Goal: Find specific page/section: Find specific page/section

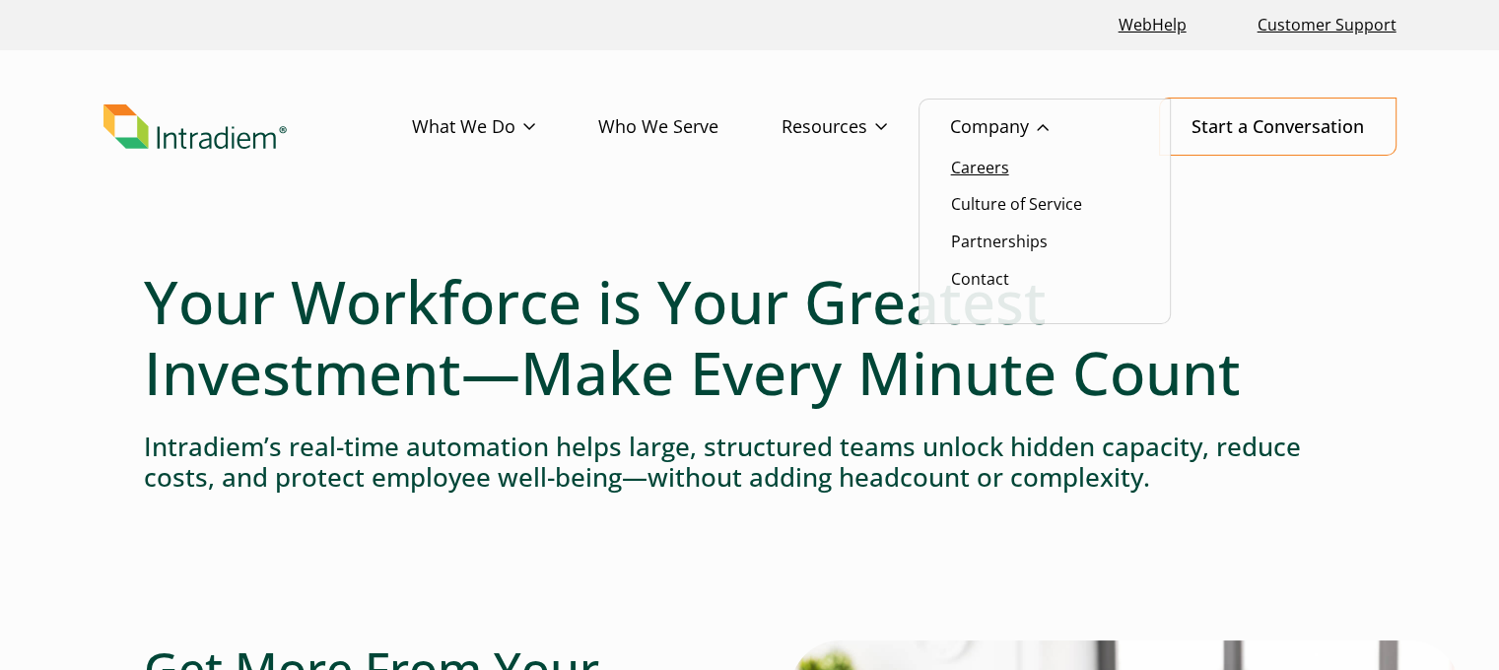
click at [978, 165] on link "Careers" at bounding box center [980, 168] width 58 height 22
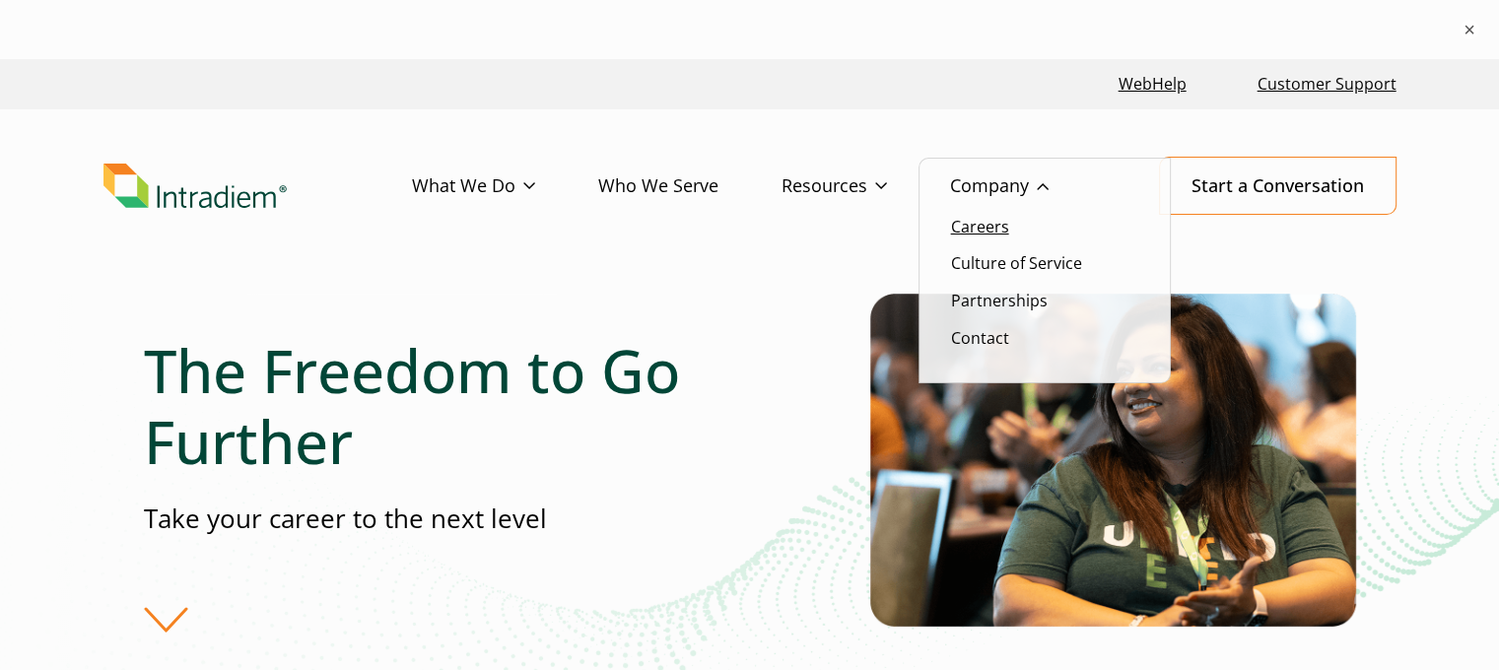
click at [990, 233] on link "Careers" at bounding box center [980, 227] width 58 height 22
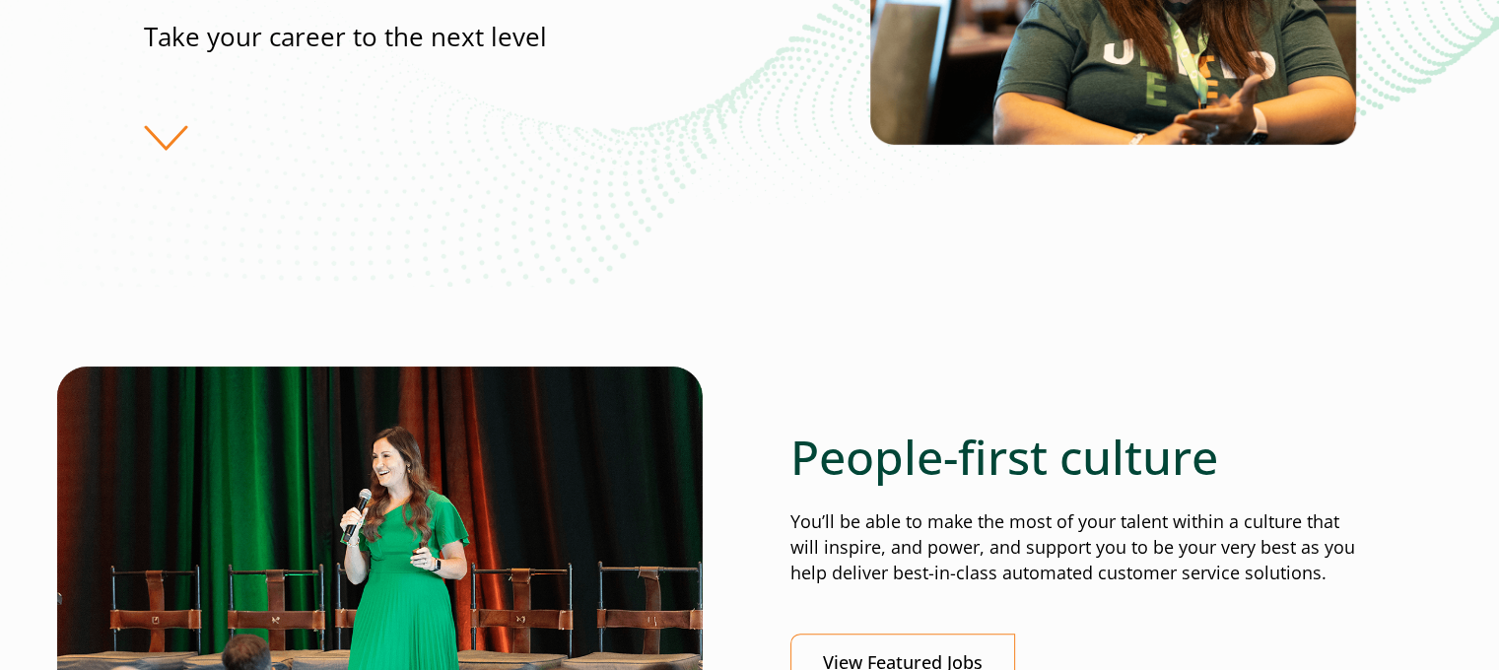
scroll to position [887, 0]
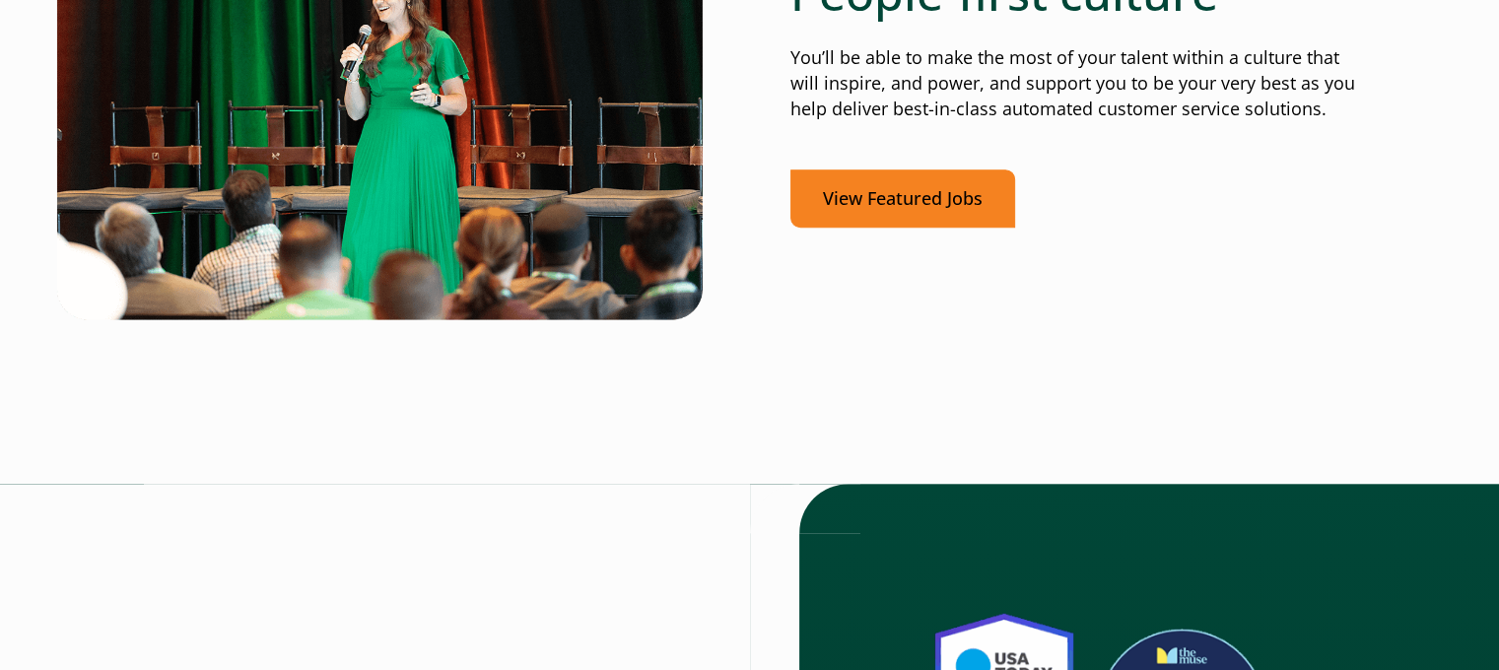
click at [885, 199] on link "View Featured Jobs" at bounding box center [903, 199] width 225 height 58
